Goal: Task Accomplishment & Management: Use online tool/utility

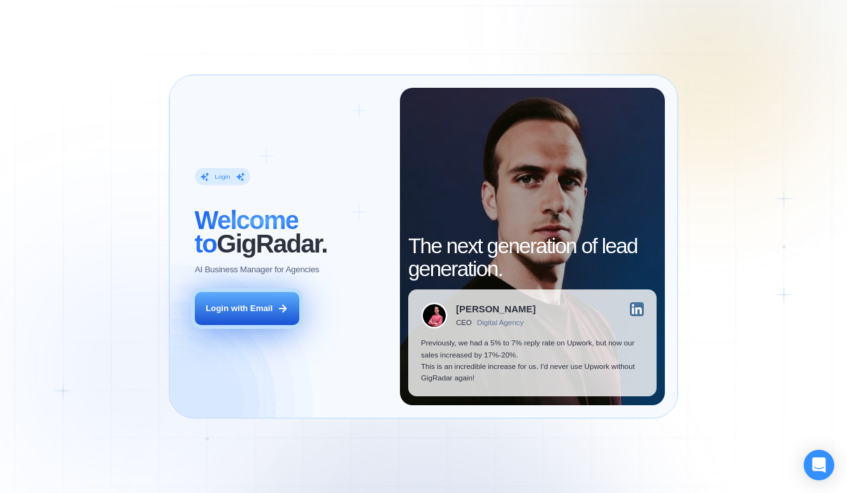
click at [255, 313] on div "Login with Email" at bounding box center [239, 308] width 67 height 11
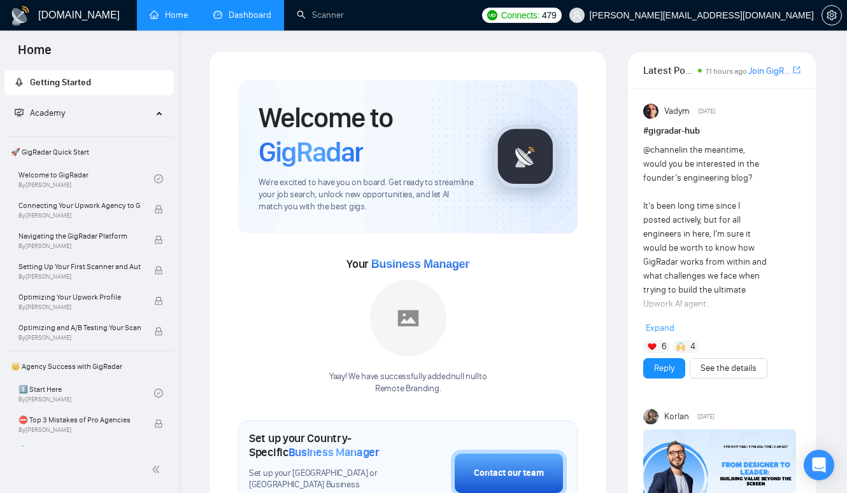
click at [238, 10] on link "Dashboard" at bounding box center [242, 15] width 58 height 11
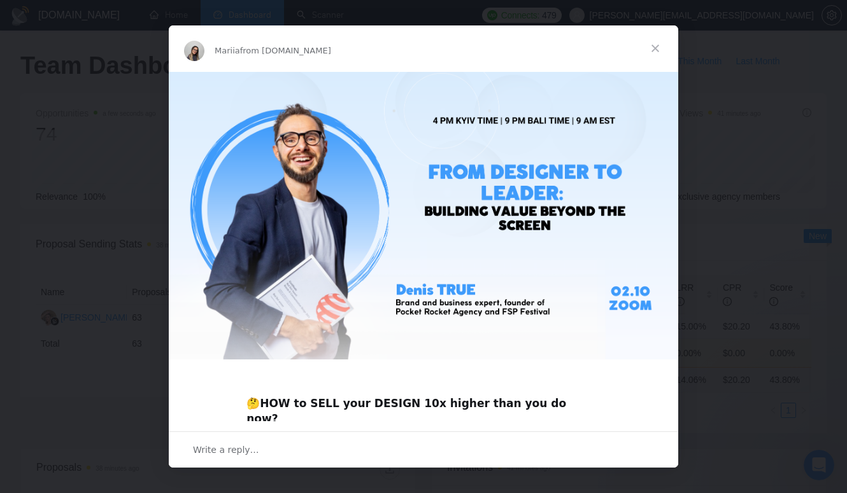
click at [661, 47] on span "Close" at bounding box center [655, 48] width 46 height 46
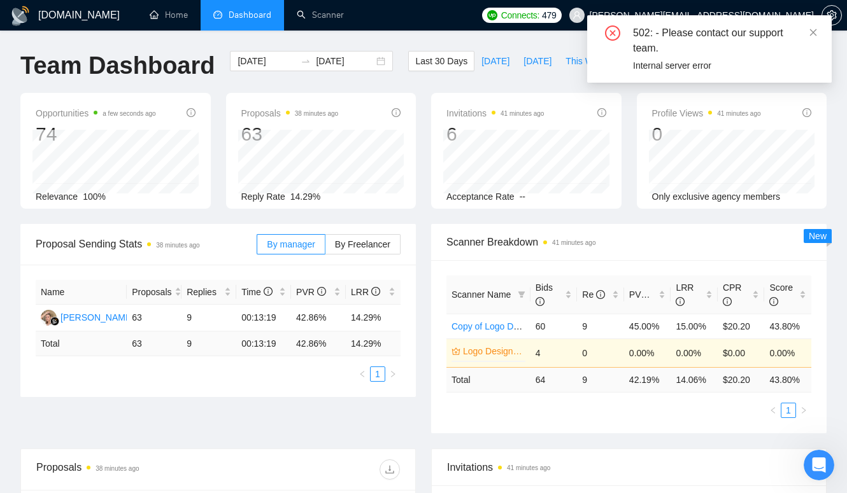
click at [285, 434] on div "Proposal Sending Stats 38 minutes ago By manager By Freelancer Name Proposals R…" at bounding box center [423, 336] width 821 height 225
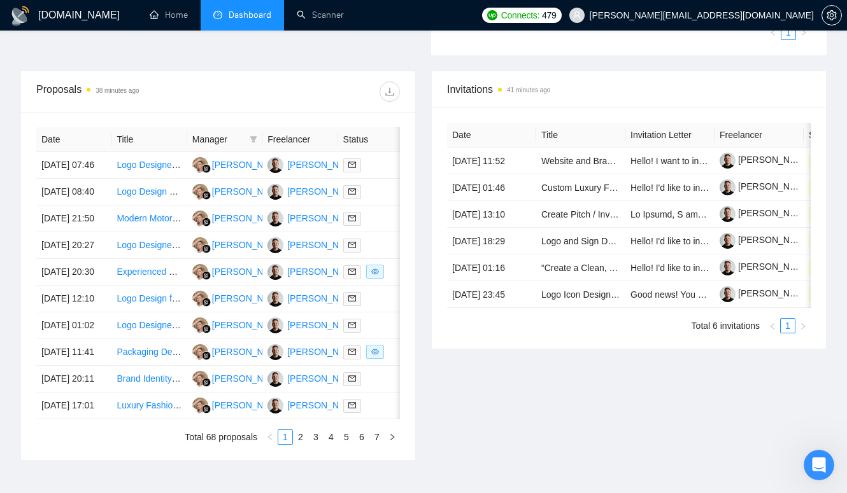
scroll to position [399, 0]
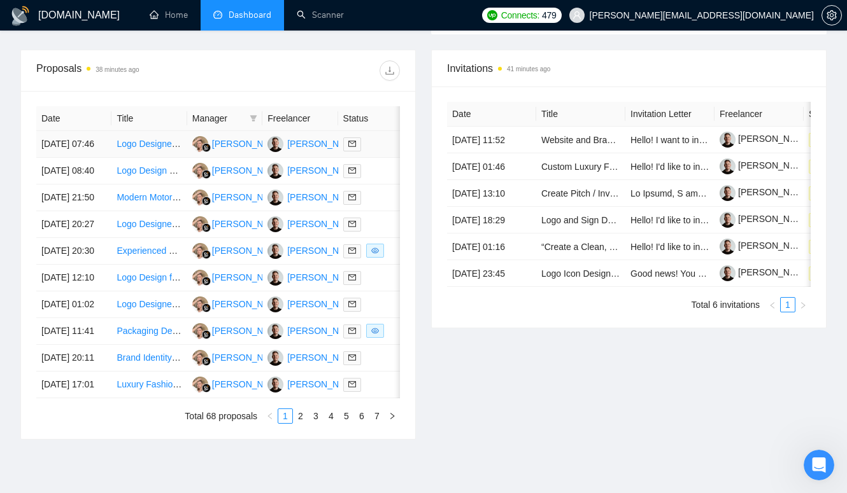
click at [167, 138] on td "Logo Designer Needed" at bounding box center [148, 144] width 75 height 27
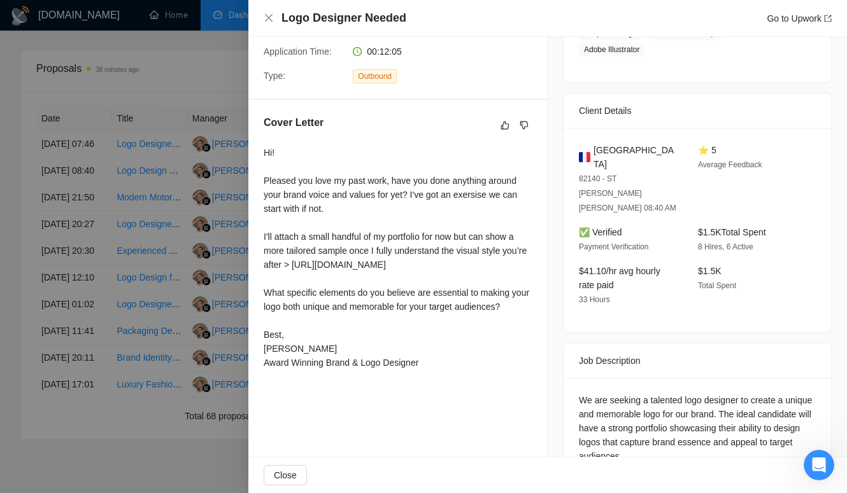
scroll to position [268, 0]
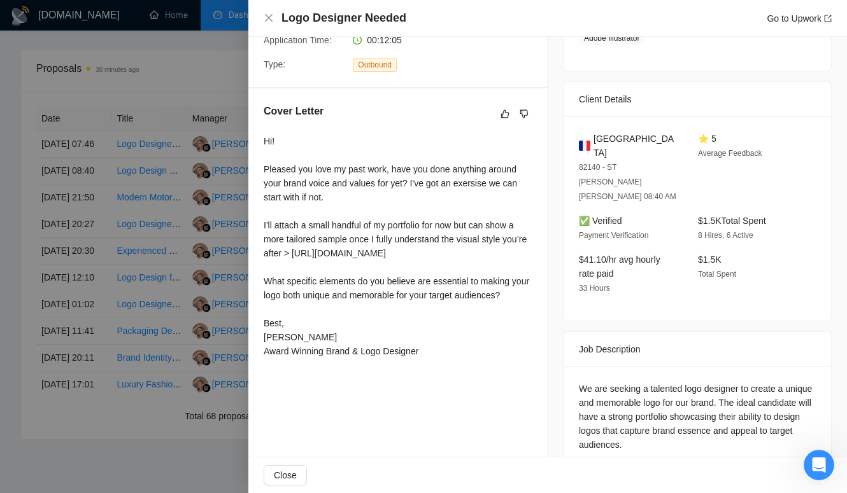
click at [187, 99] on div at bounding box center [423, 246] width 847 height 493
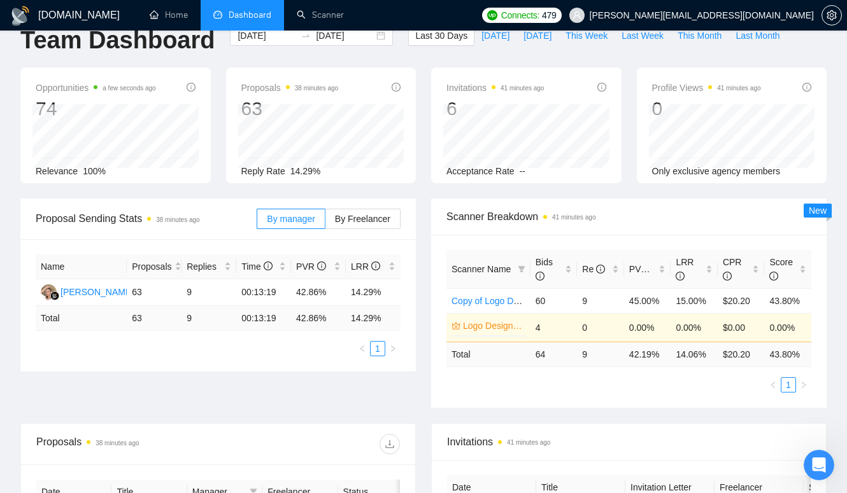
scroll to position [0, 0]
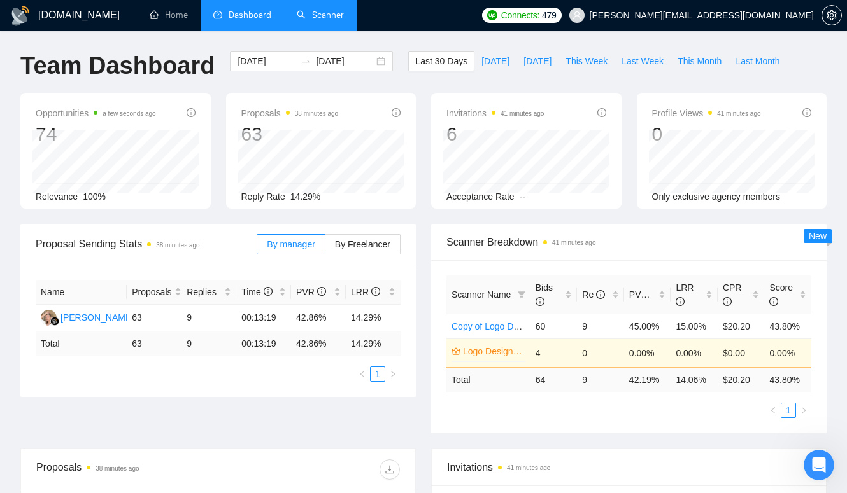
click at [320, 16] on link "Scanner" at bounding box center [320, 15] width 47 height 11
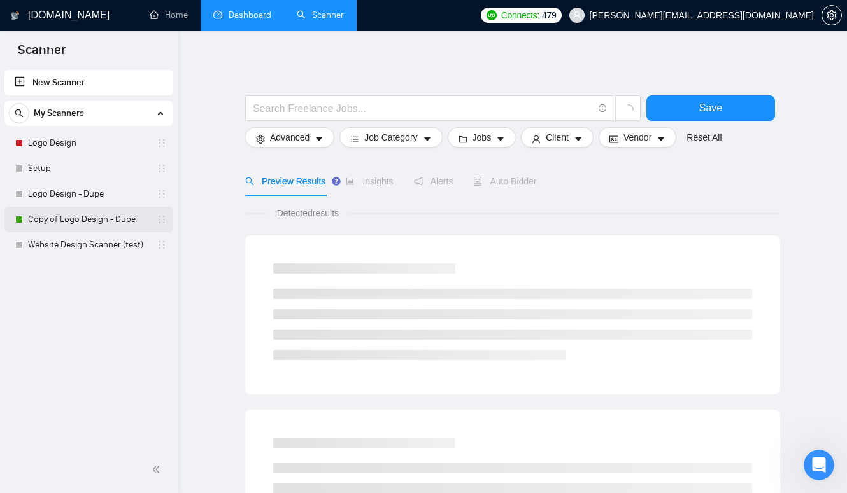
click at [84, 218] on link "Copy of Logo Design - Dupe" at bounding box center [88, 219] width 121 height 25
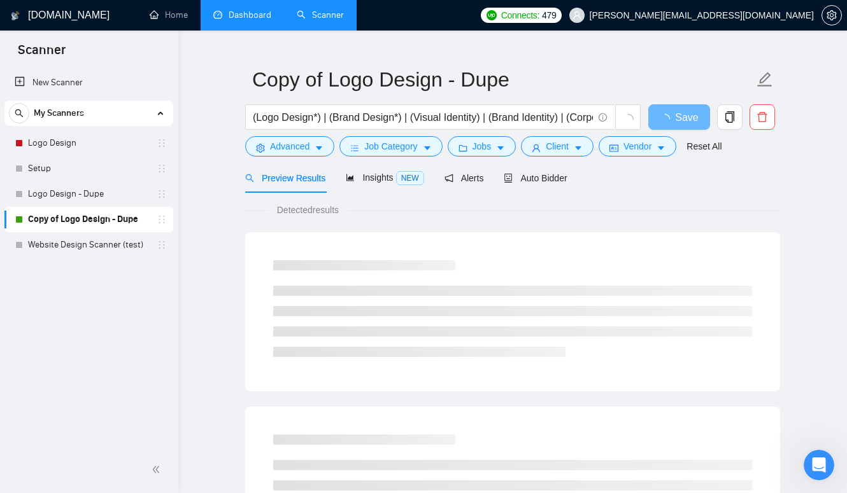
scroll to position [30, 0]
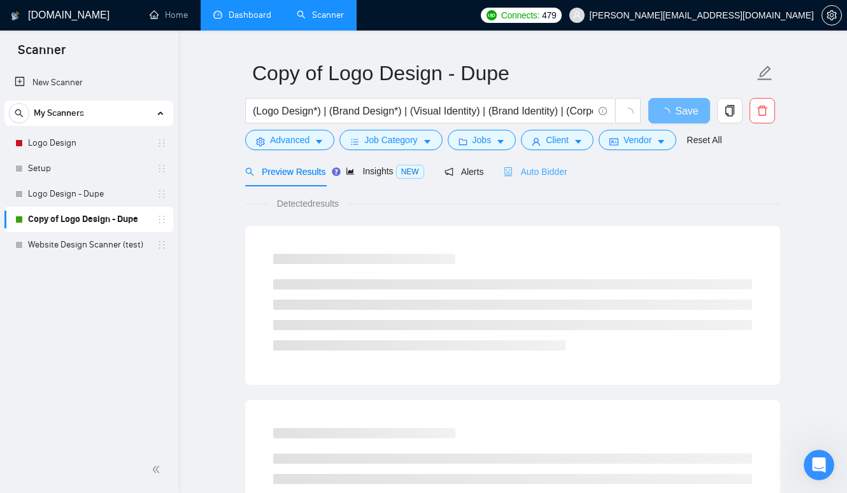
click at [560, 162] on div "Auto Bidder" at bounding box center [535, 172] width 63 height 30
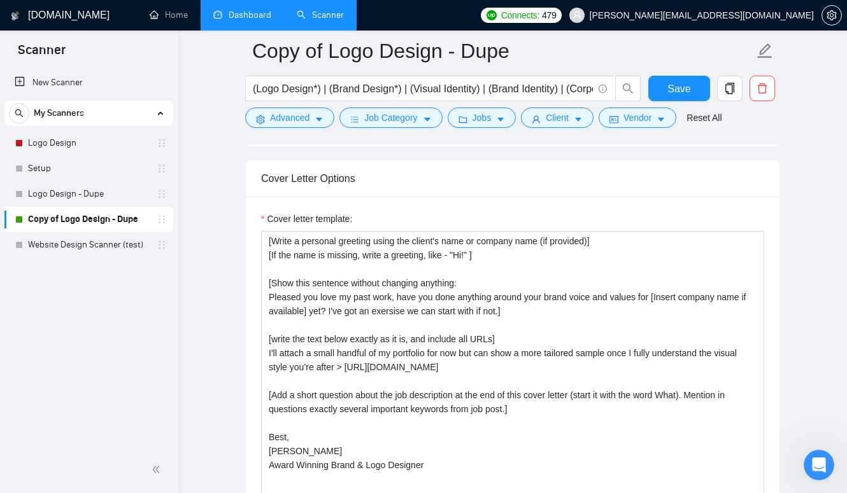
scroll to position [1473, 0]
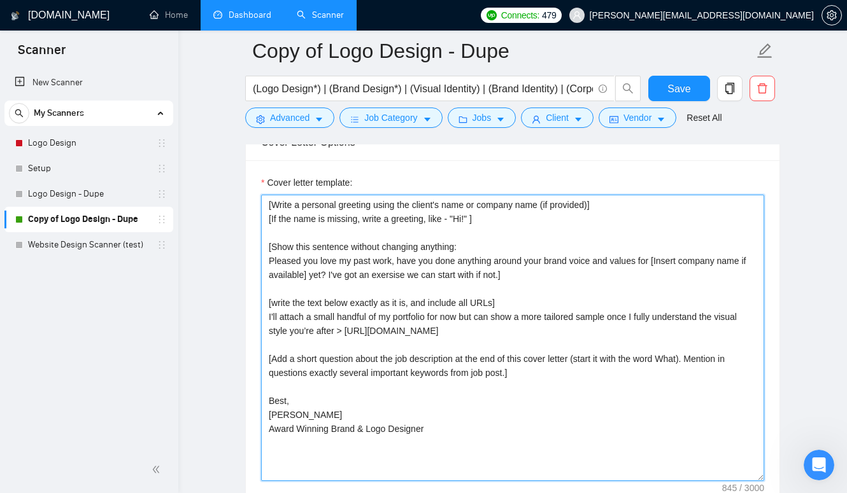
click at [471, 238] on textarea "[Write a personal greeting using the client's name or company name (if provided…" at bounding box center [512, 338] width 503 height 287
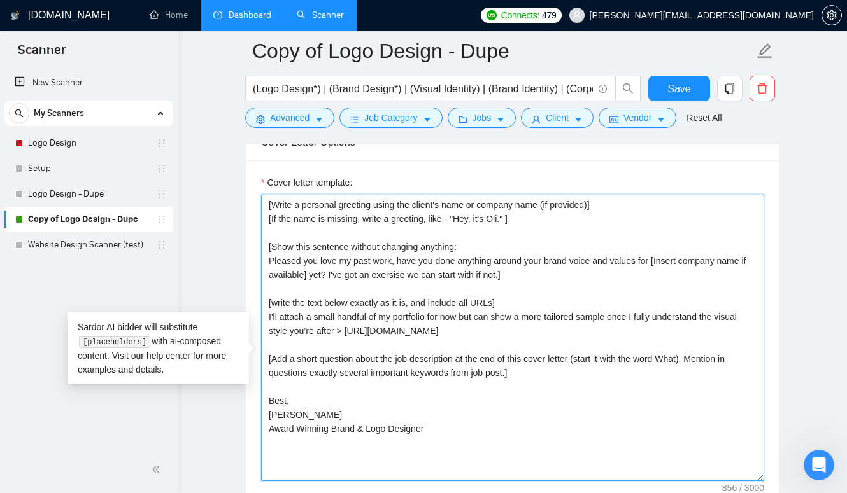
drag, startPoint x: 376, startPoint y: 281, endPoint x: 355, endPoint y: 281, distance: 21.6
click at [355, 281] on textarea "[Write a personal greeting using the client's name or company name (if provided…" at bounding box center [512, 338] width 503 height 287
click at [305, 282] on textarea "[Write a personal greeting using the client's name or company name (if provided…" at bounding box center [512, 338] width 503 height 287
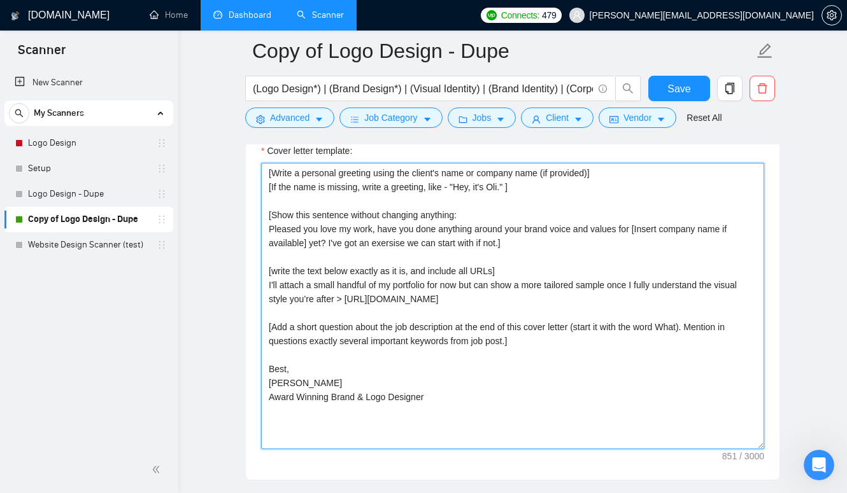
scroll to position [1505, 0]
drag, startPoint x: 536, startPoint y: 212, endPoint x: 266, endPoint y: 211, distance: 269.4
click at [266, 211] on textarea "[Write a personal greeting using the client's name or company name (if provided…" at bounding box center [512, 305] width 503 height 287
click at [307, 262] on textarea "[Write a personal greeting using the client's name or company name (if provided…" at bounding box center [512, 305] width 503 height 287
paste textarea "[If the name is missing, write a greeting, like - "Hey, it's Oli." ]"
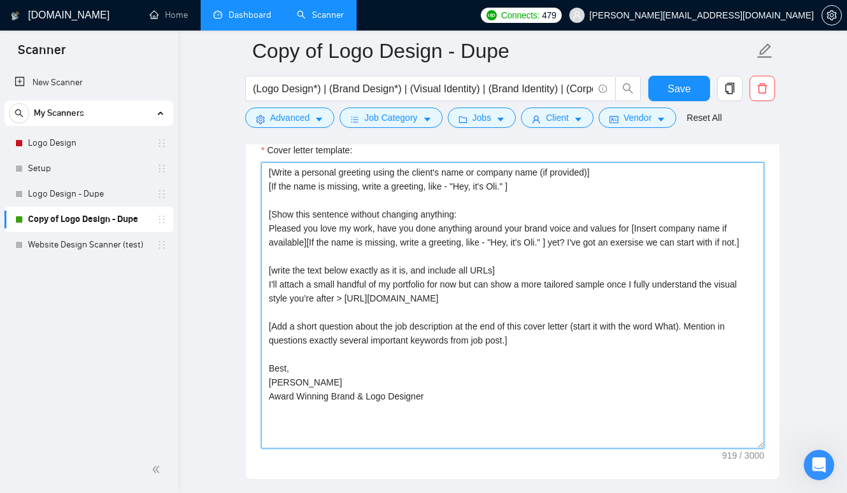
drag, startPoint x: 474, startPoint y: 261, endPoint x: 429, endPoint y: 262, distance: 44.6
click at [429, 262] on textarea "[Write a personal greeting using the client's name or company name (if provided…" at bounding box center [512, 305] width 503 height 287
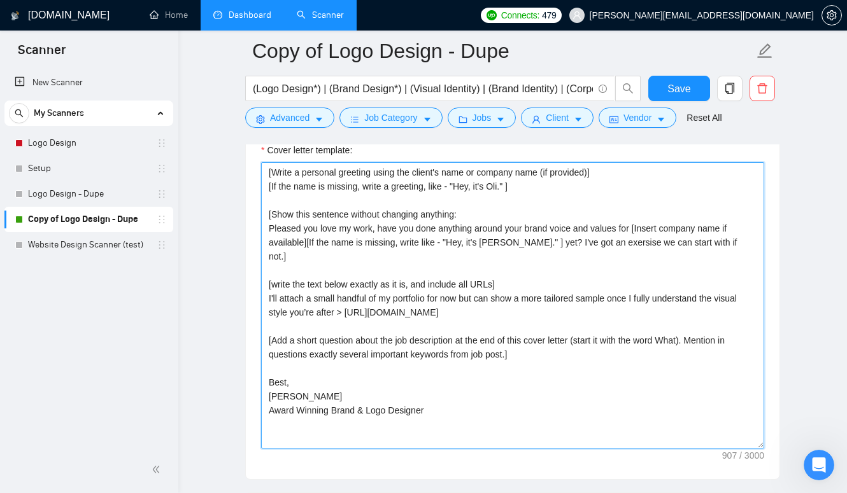
drag, startPoint x: 450, startPoint y: 261, endPoint x: 426, endPoint y: 261, distance: 23.6
click at [426, 261] on textarea "[Write a personal greeting using the client's name or company name (if provided…" at bounding box center [512, 305] width 503 height 287
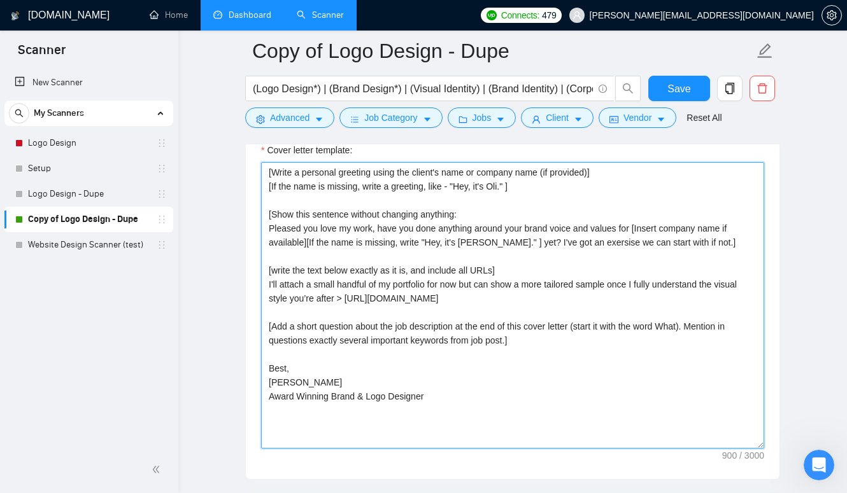
drag, startPoint x: 480, startPoint y: 262, endPoint x: 432, endPoint y: 262, distance: 47.8
click at [432, 262] on textarea "[Write a personal greeting using the client's name or company name (if provided…" at bounding box center [512, 305] width 503 height 287
click at [496, 263] on textarea "[Write a personal greeting using the client's name or company name (if provided…" at bounding box center [512, 305] width 503 height 287
click at [517, 203] on textarea "[Write a personal greeting using the client's name or company name (if provided…" at bounding box center [512, 305] width 503 height 287
click at [695, 260] on textarea "[Write a personal greeting using the client's name or company name (if provided…" at bounding box center [512, 305] width 503 height 287
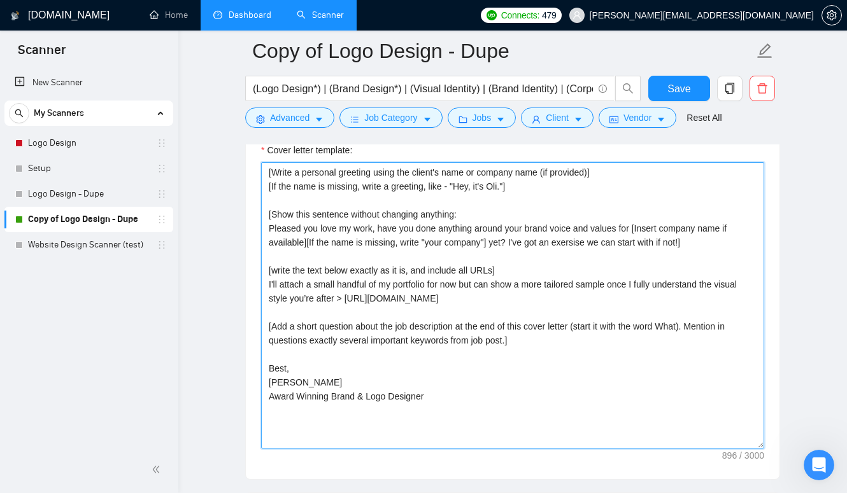
click at [563, 264] on textarea "[Write a personal greeting using the client's name or company name (if provided…" at bounding box center [512, 305] width 503 height 287
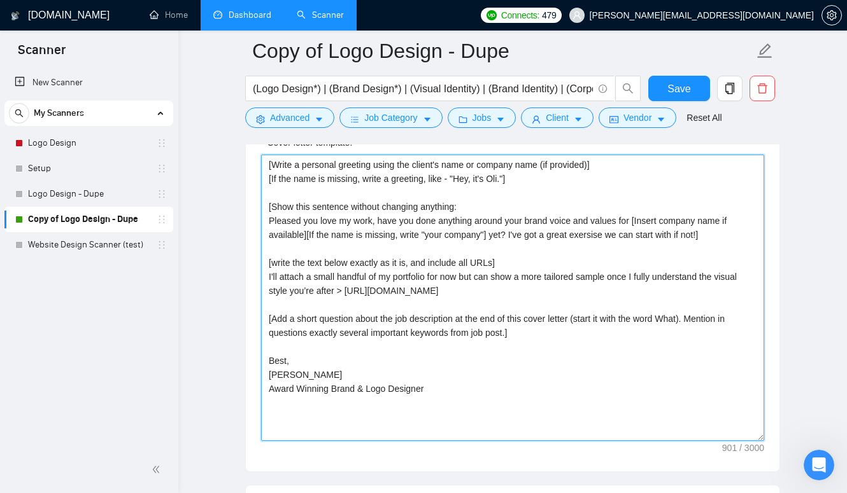
scroll to position [1515, 0]
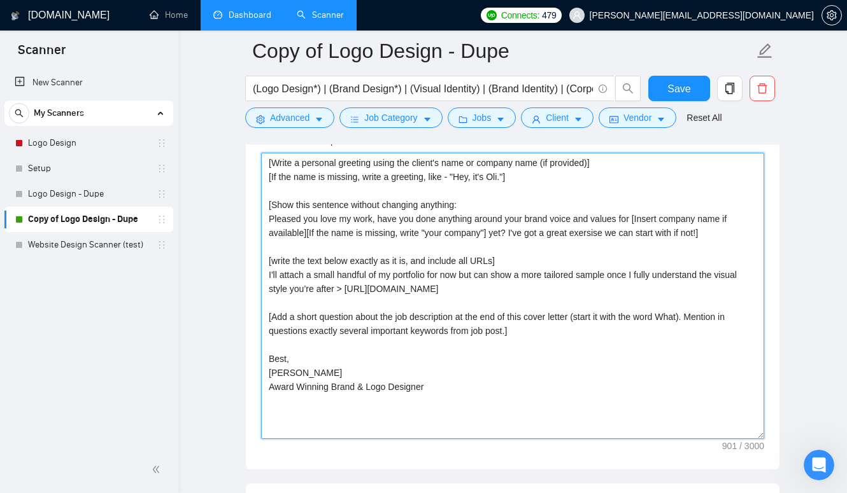
click at [273, 336] on textarea "[Write a personal greeting using the client's name or company name (if provided…" at bounding box center [512, 296] width 503 height 287
drag, startPoint x: 636, startPoint y: 352, endPoint x: 213, endPoint y: 341, distance: 423.6
click at [213, 341] on main "Copy of Logo Design - Dupe (Logo Design*) | (Brand Design*) | (Visual Identity)…" at bounding box center [513, 375] width 628 height 3679
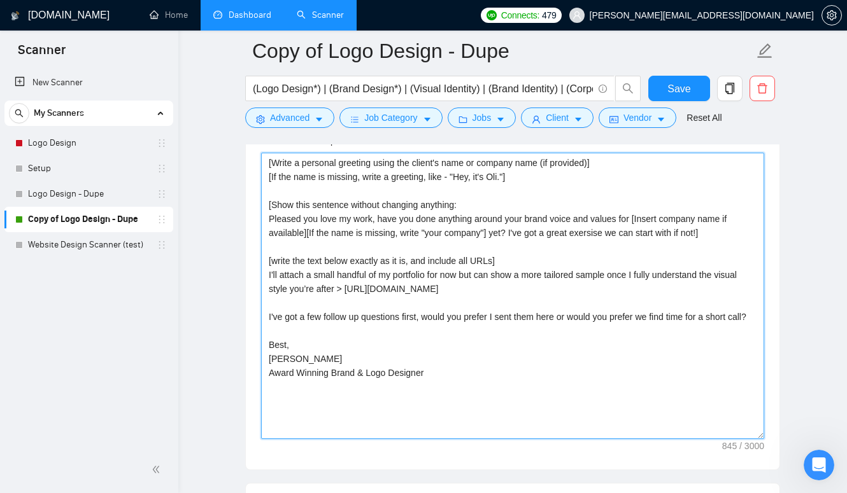
drag, startPoint x: 297, startPoint y: 391, endPoint x: 340, endPoint y: 387, distance: 42.9
click at [339, 391] on textarea "[Write a personal greeting using the client's name or company name (if provided…" at bounding box center [512, 296] width 503 height 287
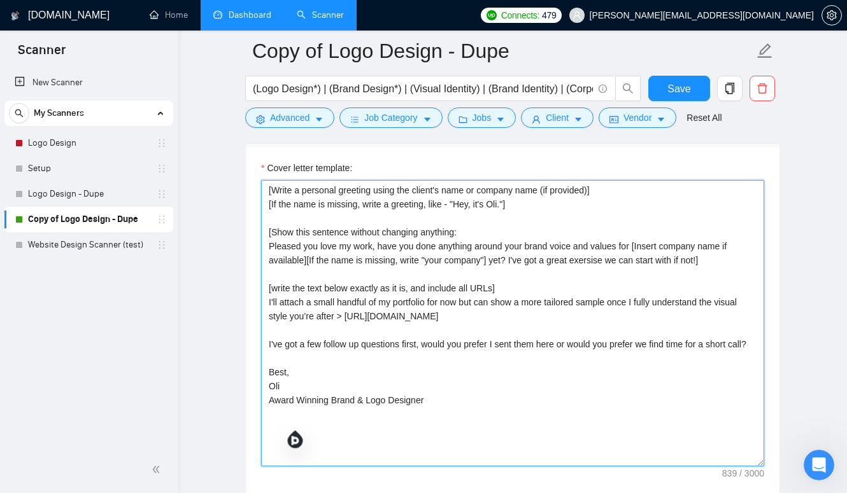
scroll to position [1442, 0]
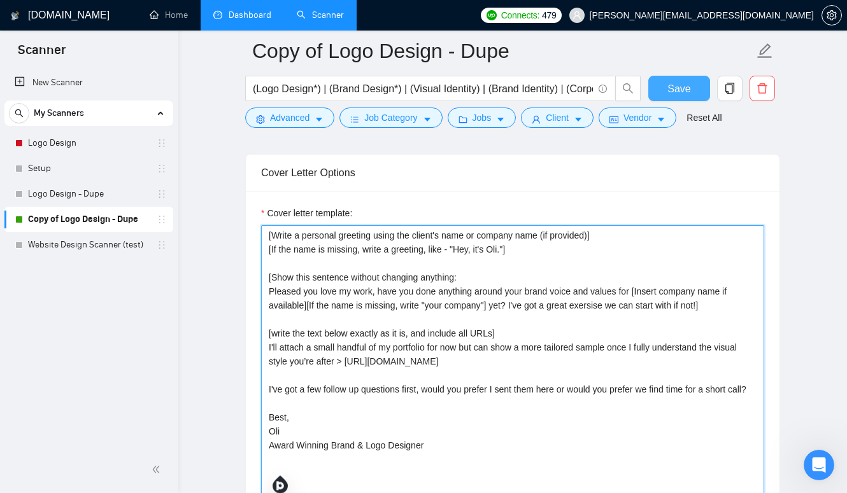
type textarea "[Write a personal greeting using the client's name or company name (if provided…"
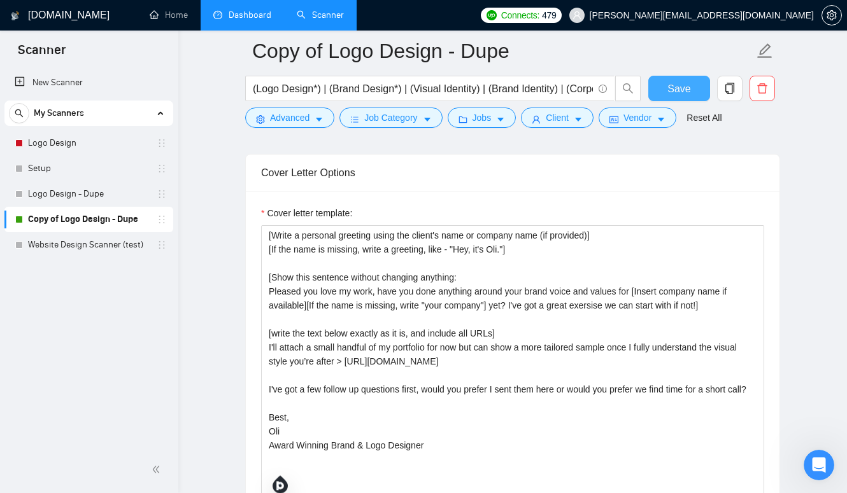
click at [686, 81] on span "Save" at bounding box center [678, 89] width 23 height 16
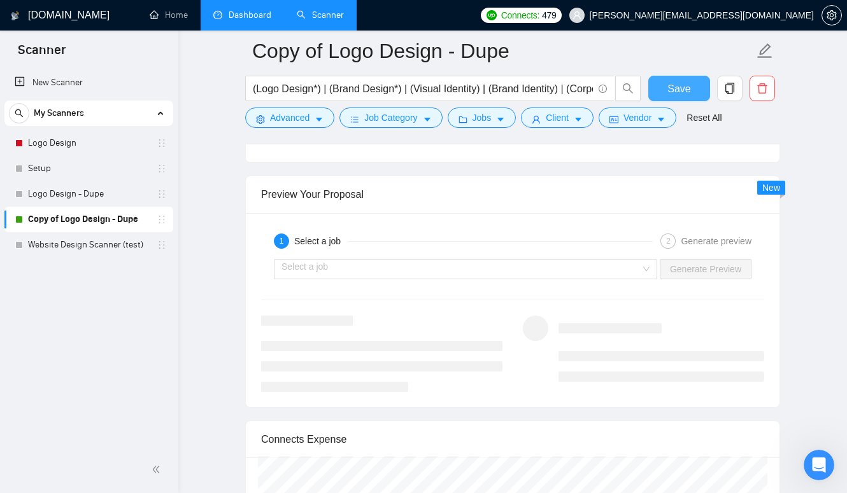
scroll to position [2515, 0]
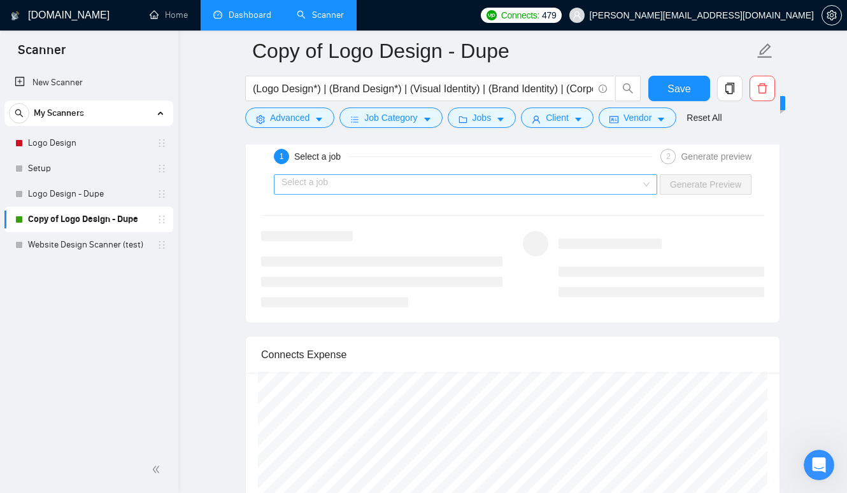
click at [480, 194] on input "search" at bounding box center [460, 184] width 359 height 19
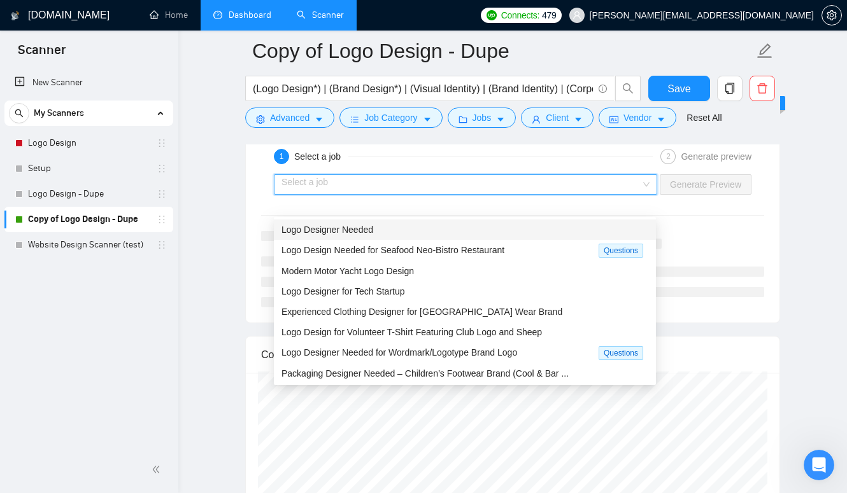
click at [454, 234] on div "Logo Designer Needed" at bounding box center [464, 230] width 367 height 14
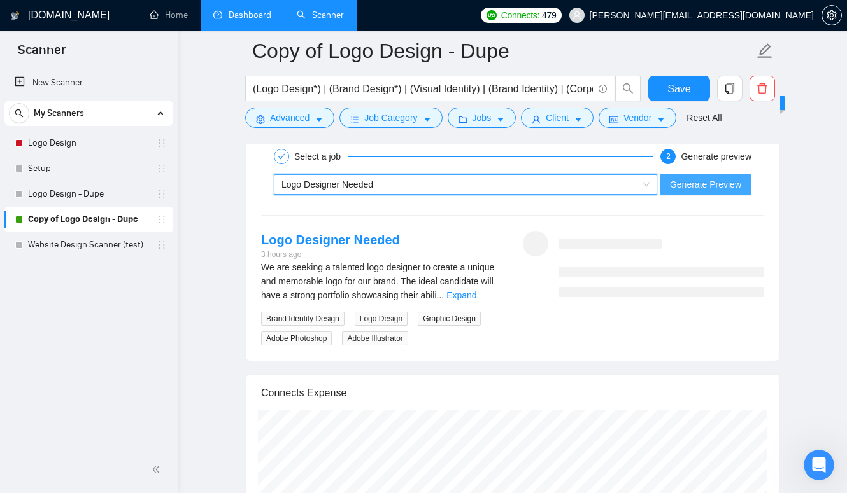
click at [702, 192] on span "Generate Preview" at bounding box center [705, 185] width 71 height 14
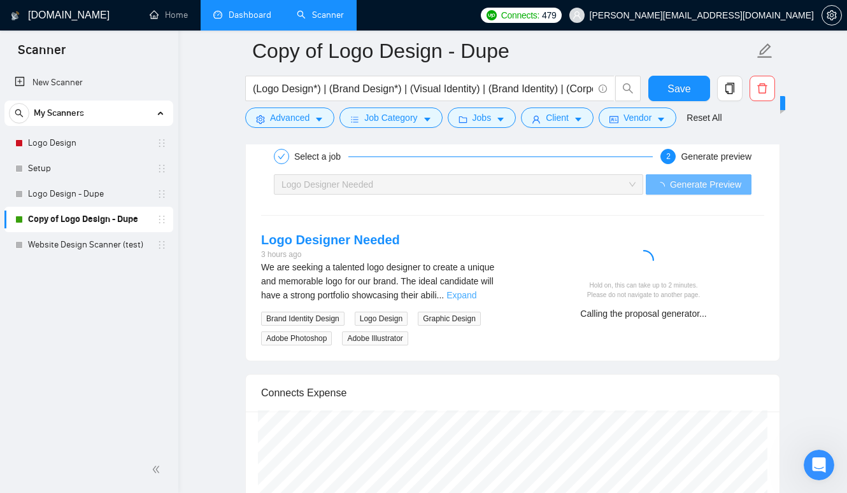
click at [476, 301] on link "Expand" at bounding box center [461, 295] width 30 height 10
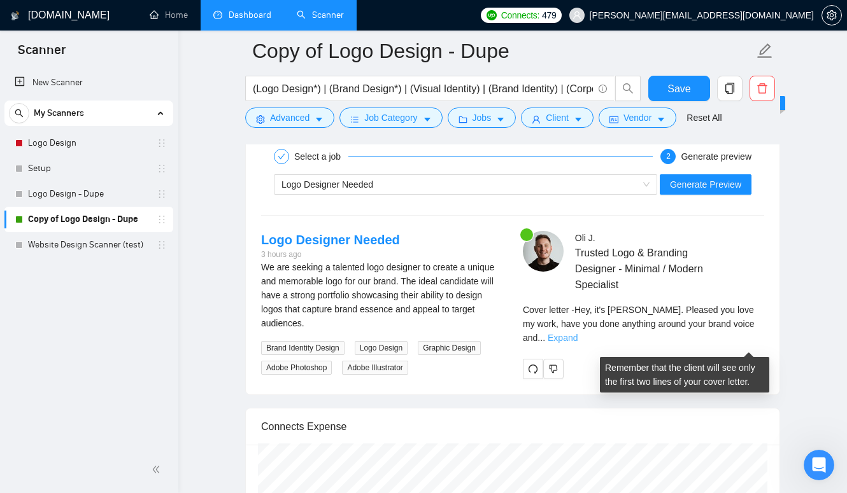
click at [578, 343] on link "Expand" at bounding box center [563, 338] width 30 height 10
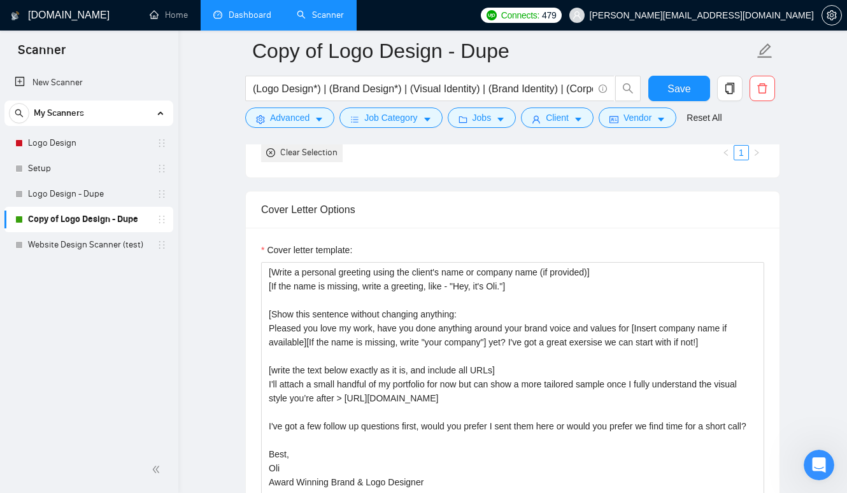
scroll to position [1514, 0]
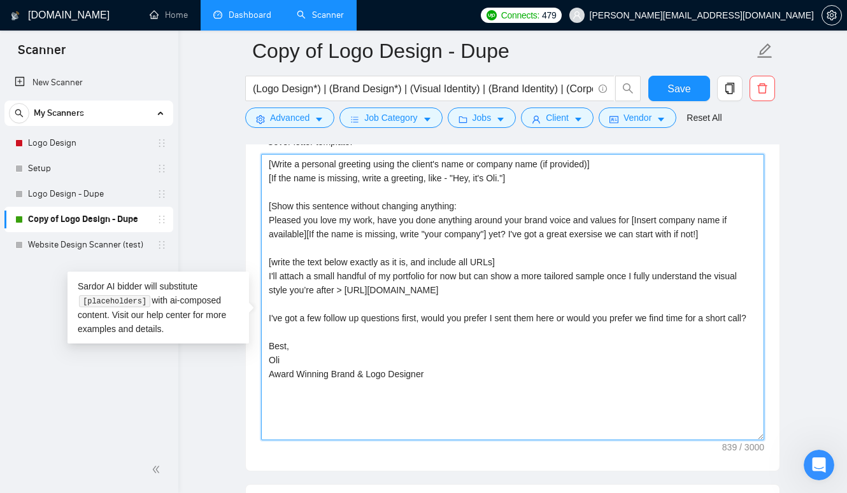
drag, startPoint x: 323, startPoint y: 336, endPoint x: 263, endPoint y: 336, distance: 60.5
click at [263, 336] on textarea "[Write a personal greeting using the client's name or company name (if provided…" at bounding box center [512, 297] width 503 height 287
drag, startPoint x: 462, startPoint y: 336, endPoint x: 441, endPoint y: 336, distance: 21.0
click at [441, 336] on textarea "[Write a personal greeting using the client's name or company name (if provided…" at bounding box center [512, 297] width 503 height 287
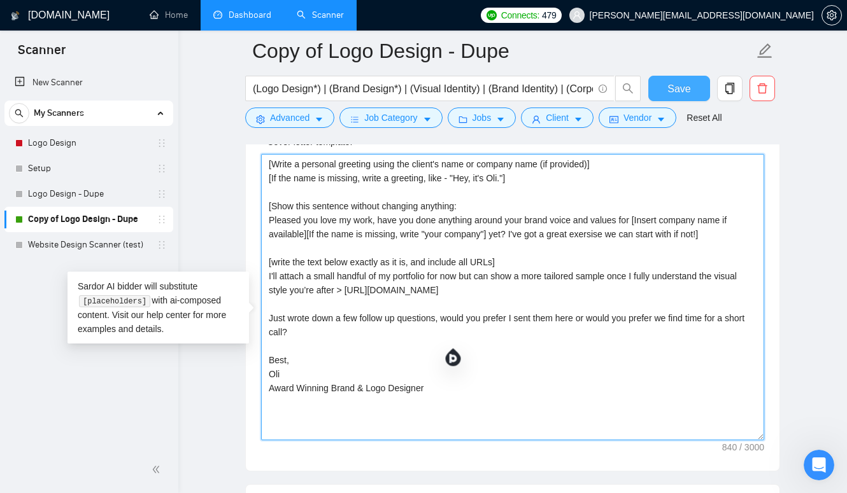
type textarea "[Write a personal greeting using the client's name or company name (if provided…"
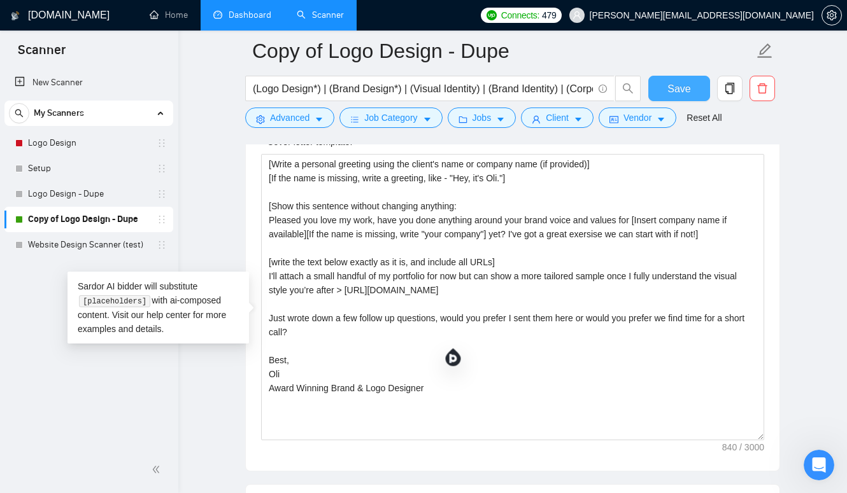
click at [689, 85] on span "Save" at bounding box center [678, 89] width 23 height 16
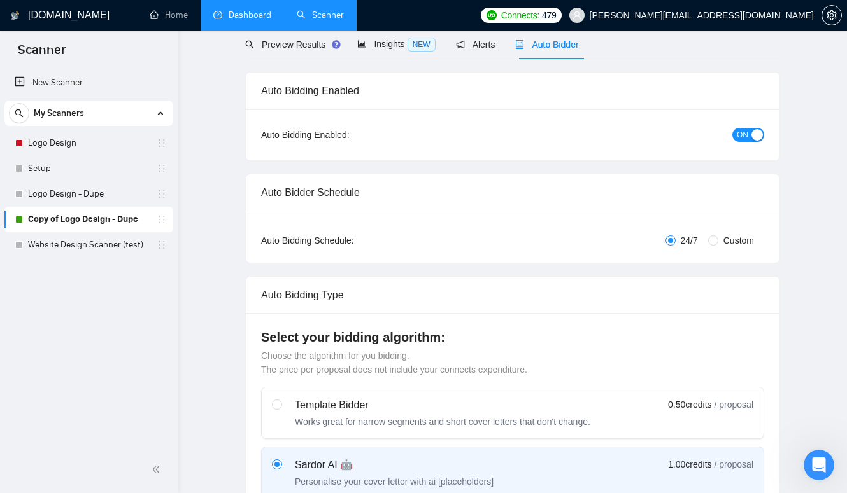
scroll to position [0, 0]
